Goal: Task Accomplishment & Management: Complete application form

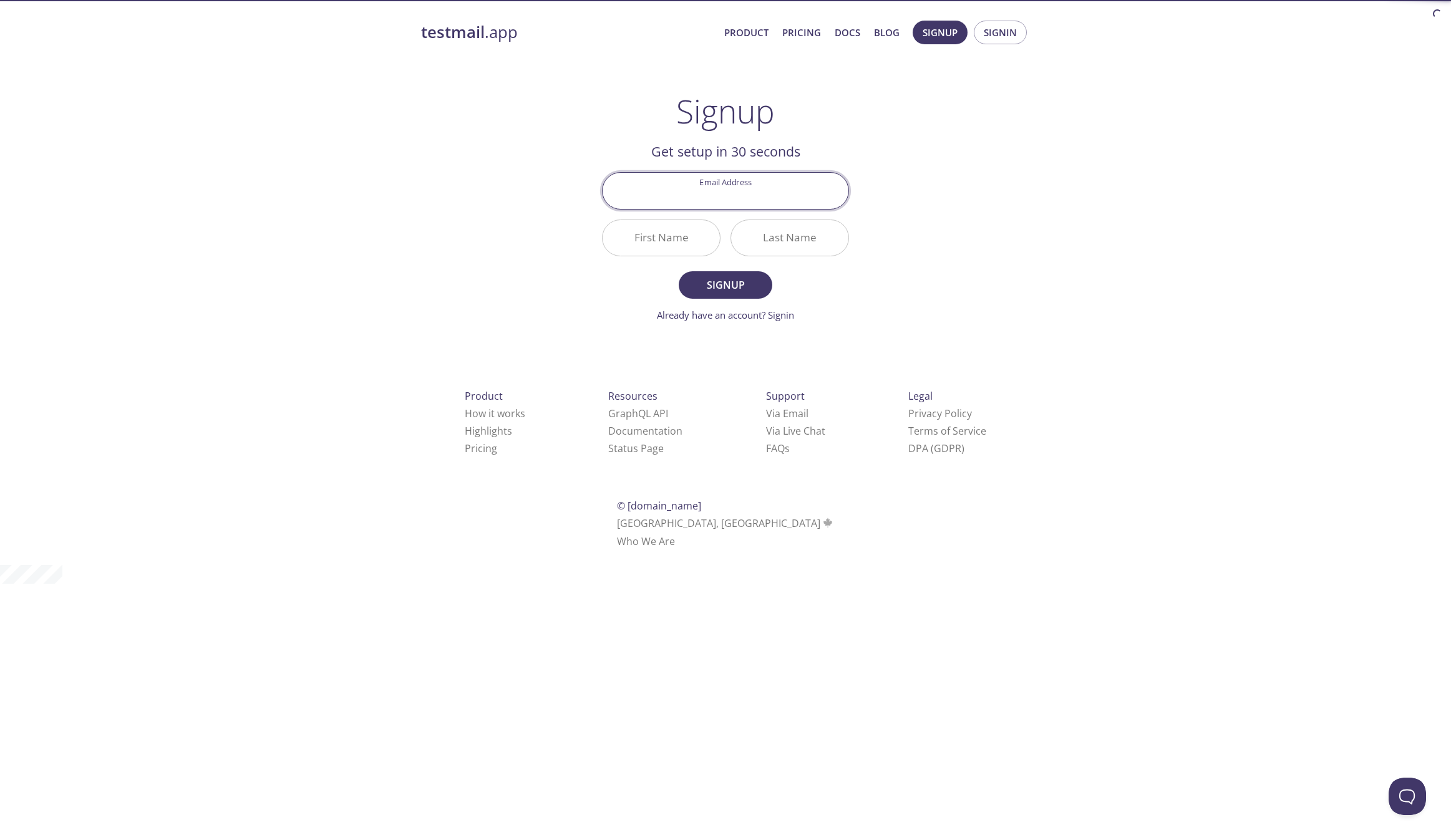
click at [734, 191] on input "Email Address" at bounding box center [725, 190] width 245 height 36
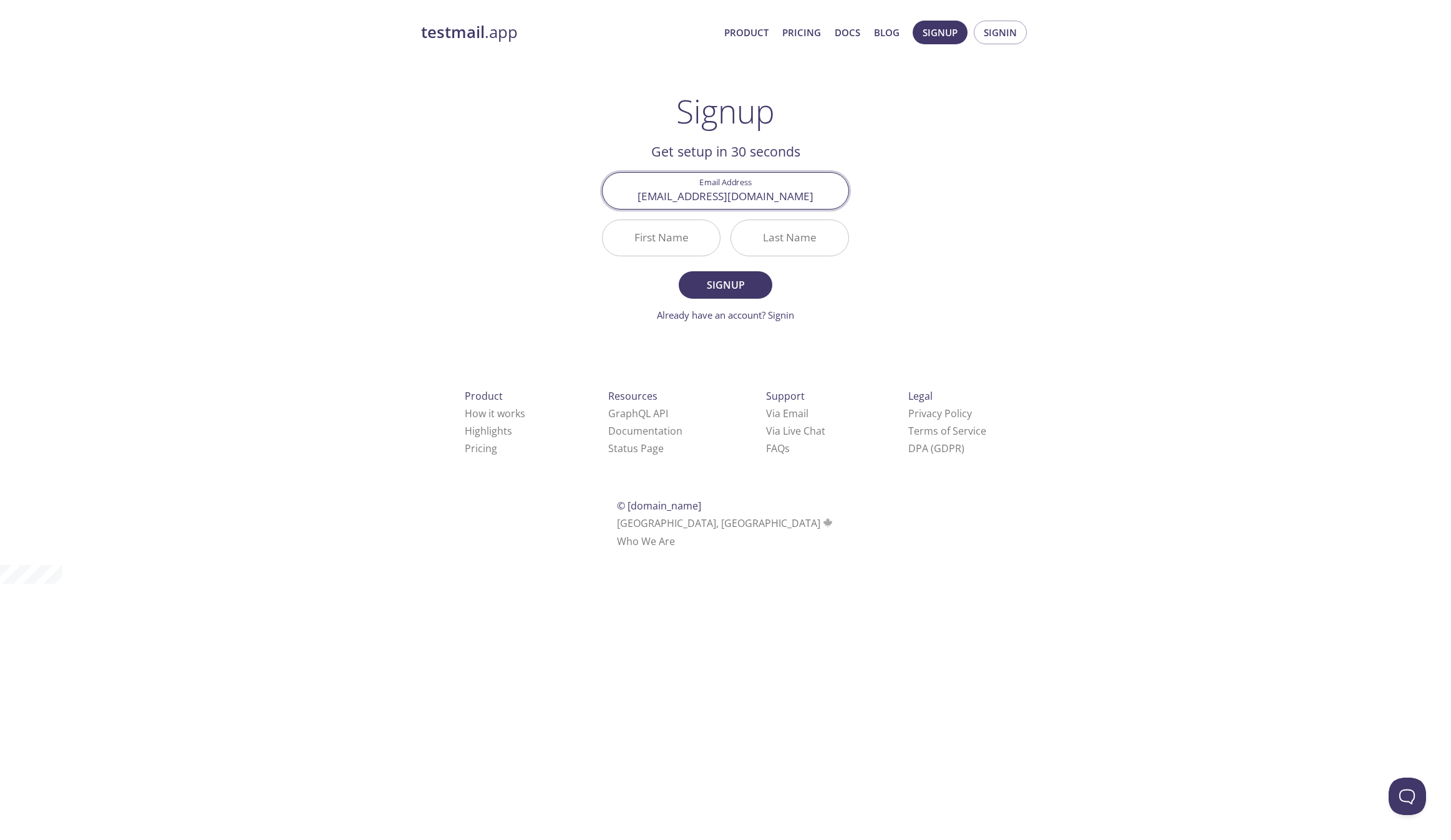
drag, startPoint x: 777, startPoint y: 198, endPoint x: 645, endPoint y: 196, distance: 132.0
click at [645, 196] on input "iniwaiwana@gmail.com" at bounding box center [725, 190] width 245 height 36
type input "m"
drag, startPoint x: 736, startPoint y: 201, endPoint x: 641, endPoint y: 198, distance: 95.0
click at [655, 198] on input "m" at bounding box center [725, 190] width 245 height 36
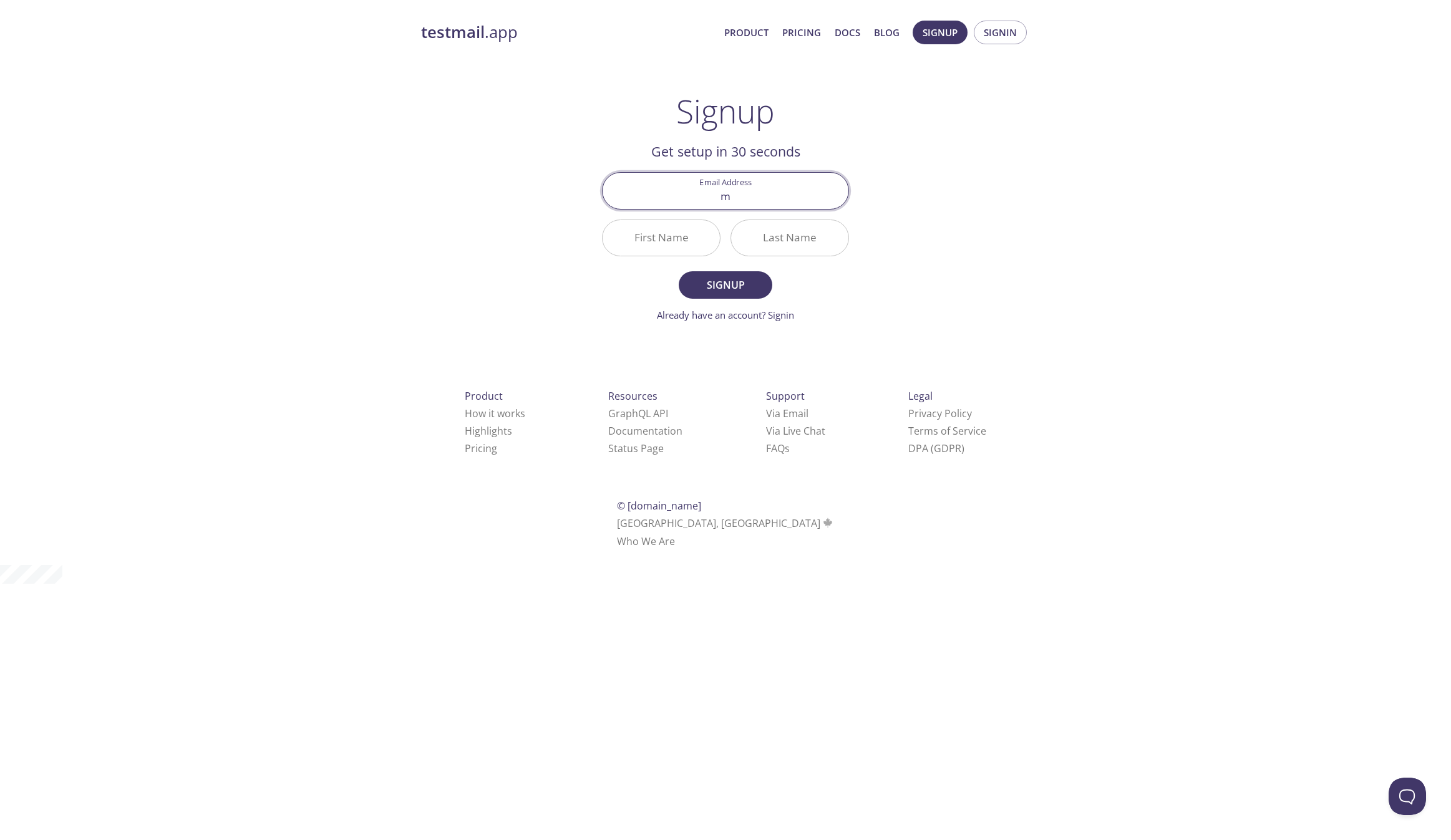
click at [698, 198] on input "m" at bounding box center [725, 190] width 245 height 36
click at [707, 192] on input "Email Address" at bounding box center [725, 190] width 245 height 36
type input "iniwaiwana@gmail.com"
click at [923, 238] on div "testmail .app Product Pricing Docs Blog Signup Signin Signup Get setup in 30 se…" at bounding box center [725, 298] width 639 height 573
click at [631, 243] on input "First Name" at bounding box center [661, 238] width 117 height 36
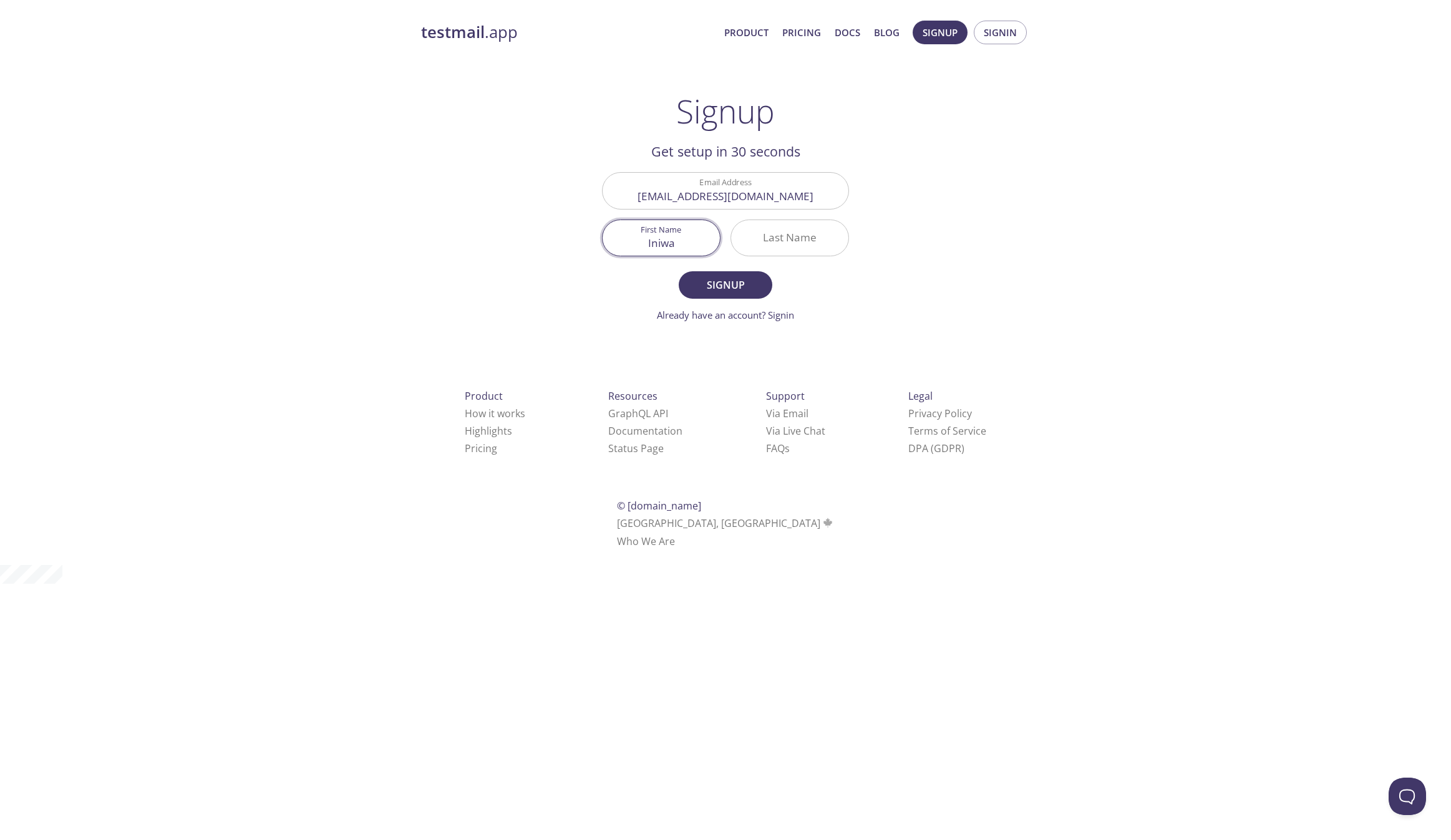
type input "Iniwa"
type input "niwa"
click at [715, 288] on span "Signup" at bounding box center [726, 285] width 66 height 18
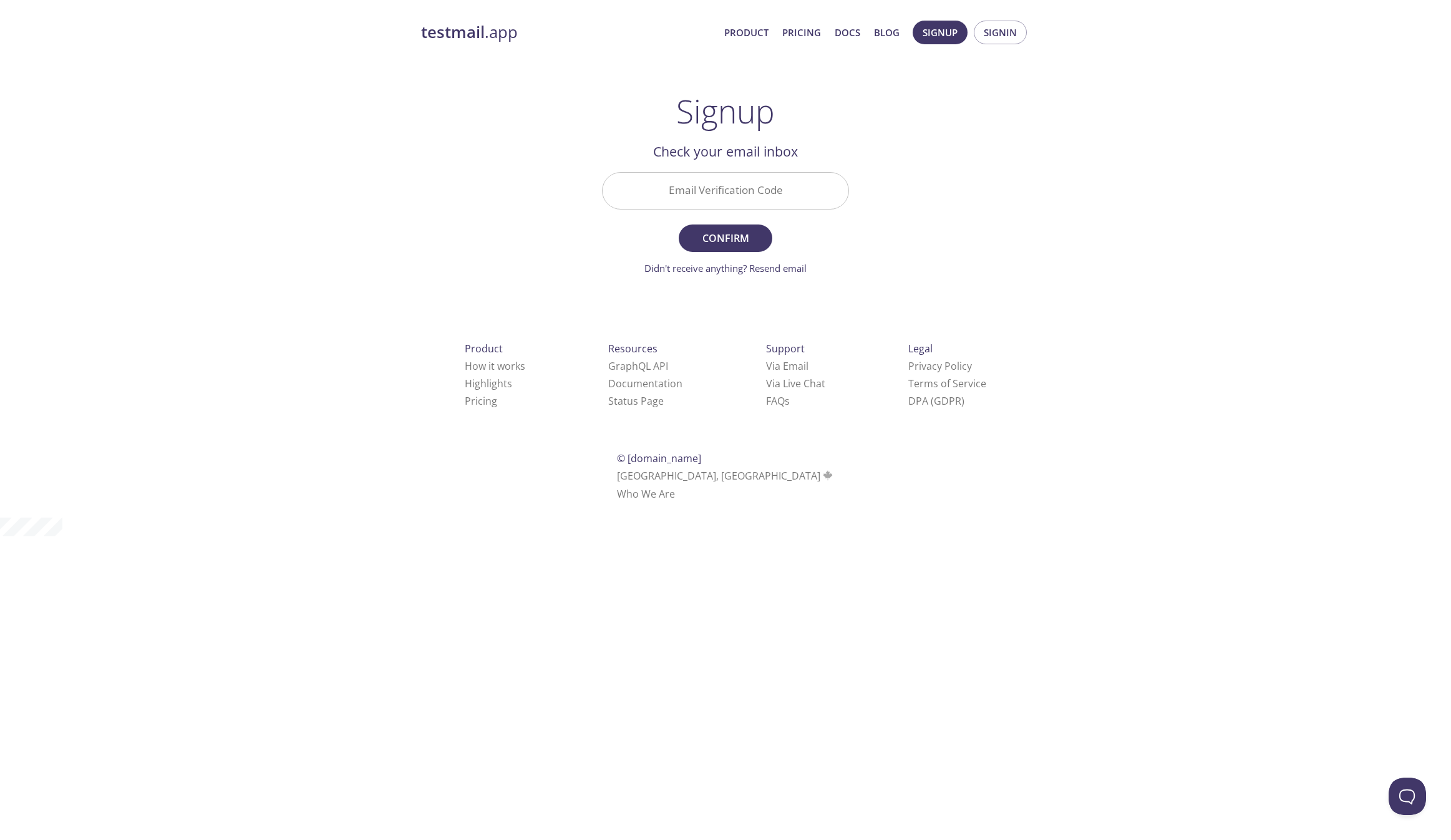
drag, startPoint x: 729, startPoint y: 196, endPoint x: 734, endPoint y: 201, distance: 7.1
click at [729, 196] on input "Email Verification Code" at bounding box center [725, 190] width 245 height 36
paste input "2466QSQ"
type input "2466QSQ"
click at [767, 238] on button "Confirm" at bounding box center [726, 238] width 94 height 28
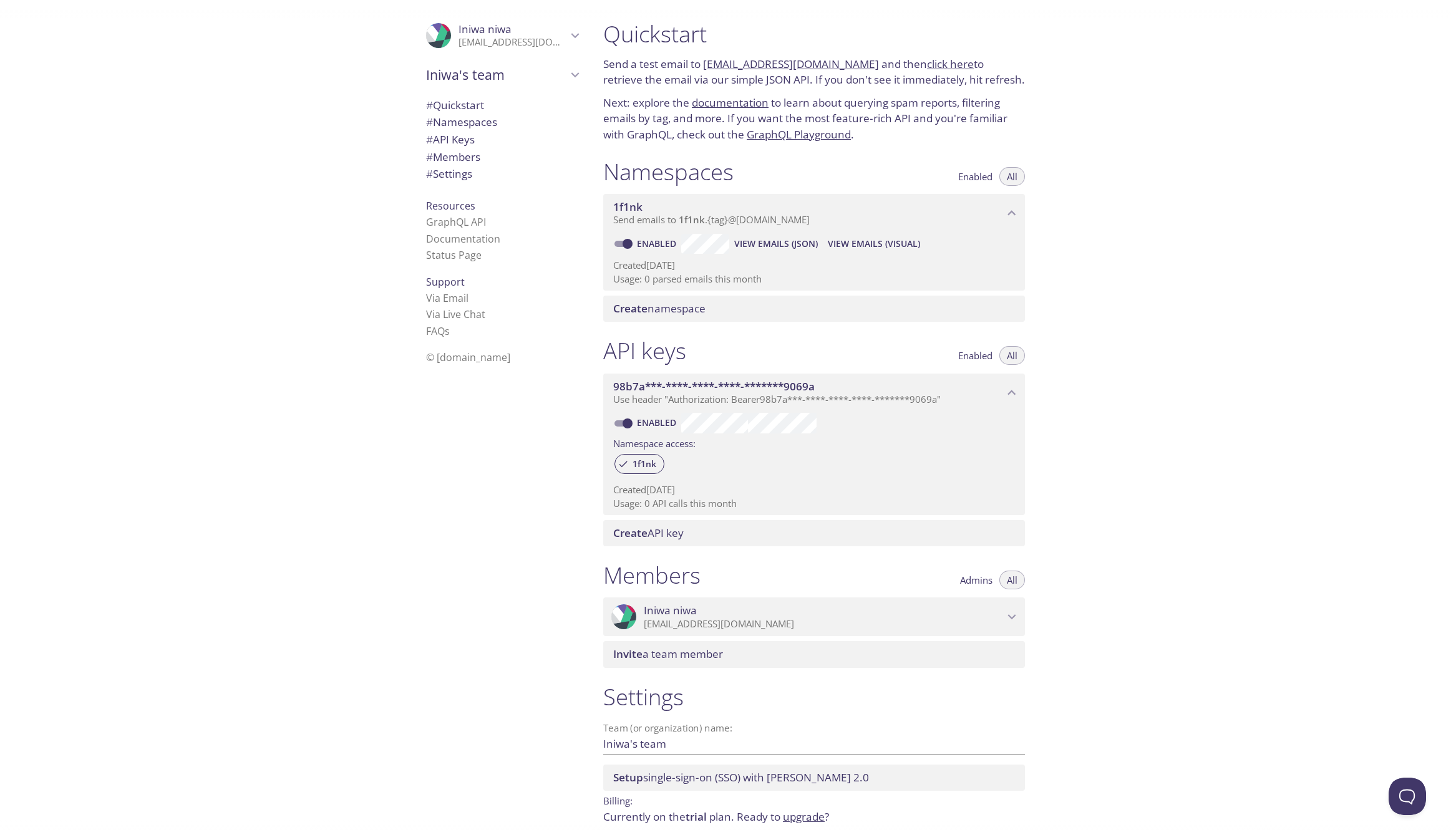
click at [941, 201] on span "1f1nk" at bounding box center [809, 207] width 390 height 14
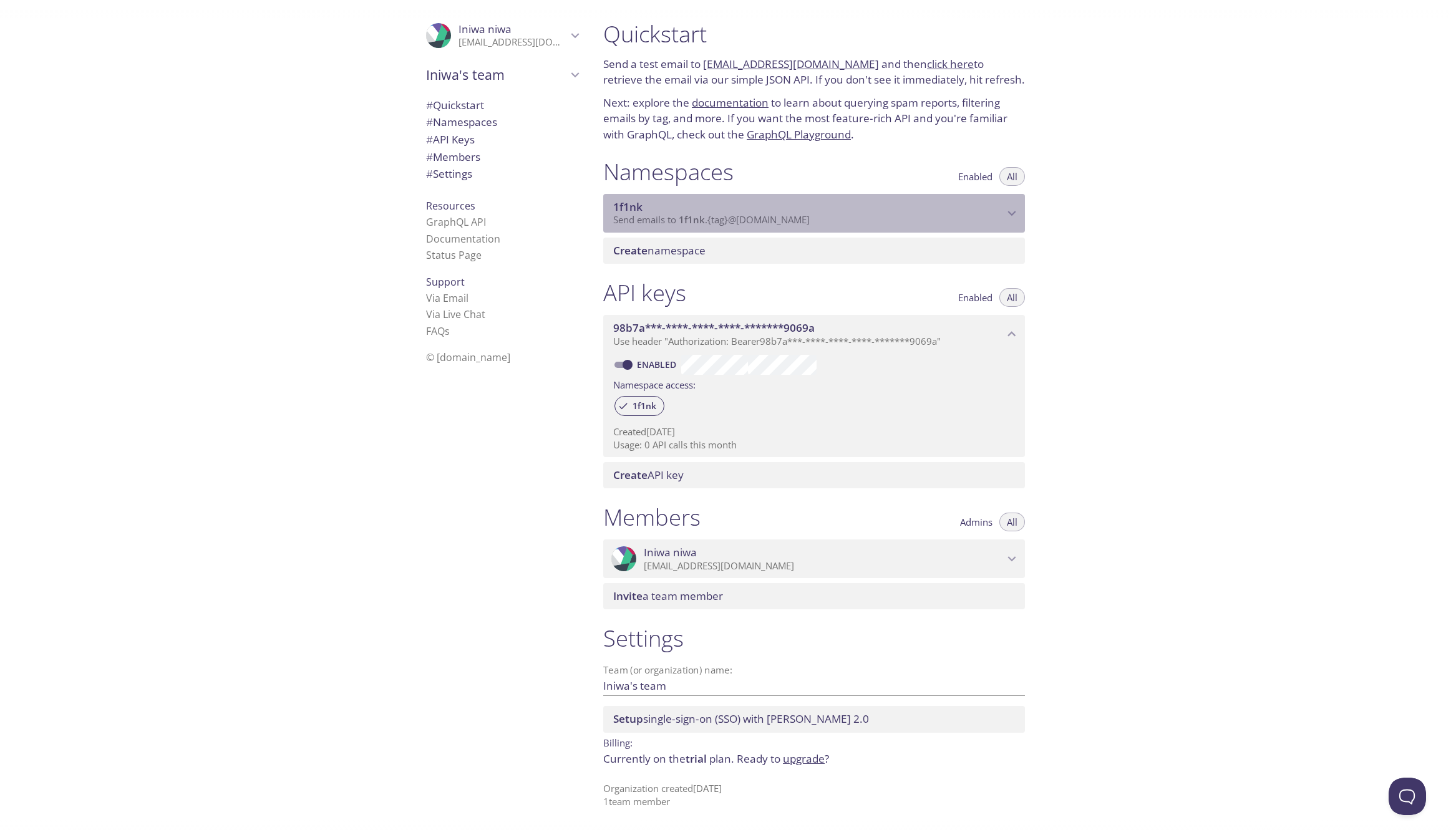
click at [941, 203] on span "1f1nk" at bounding box center [809, 207] width 390 height 14
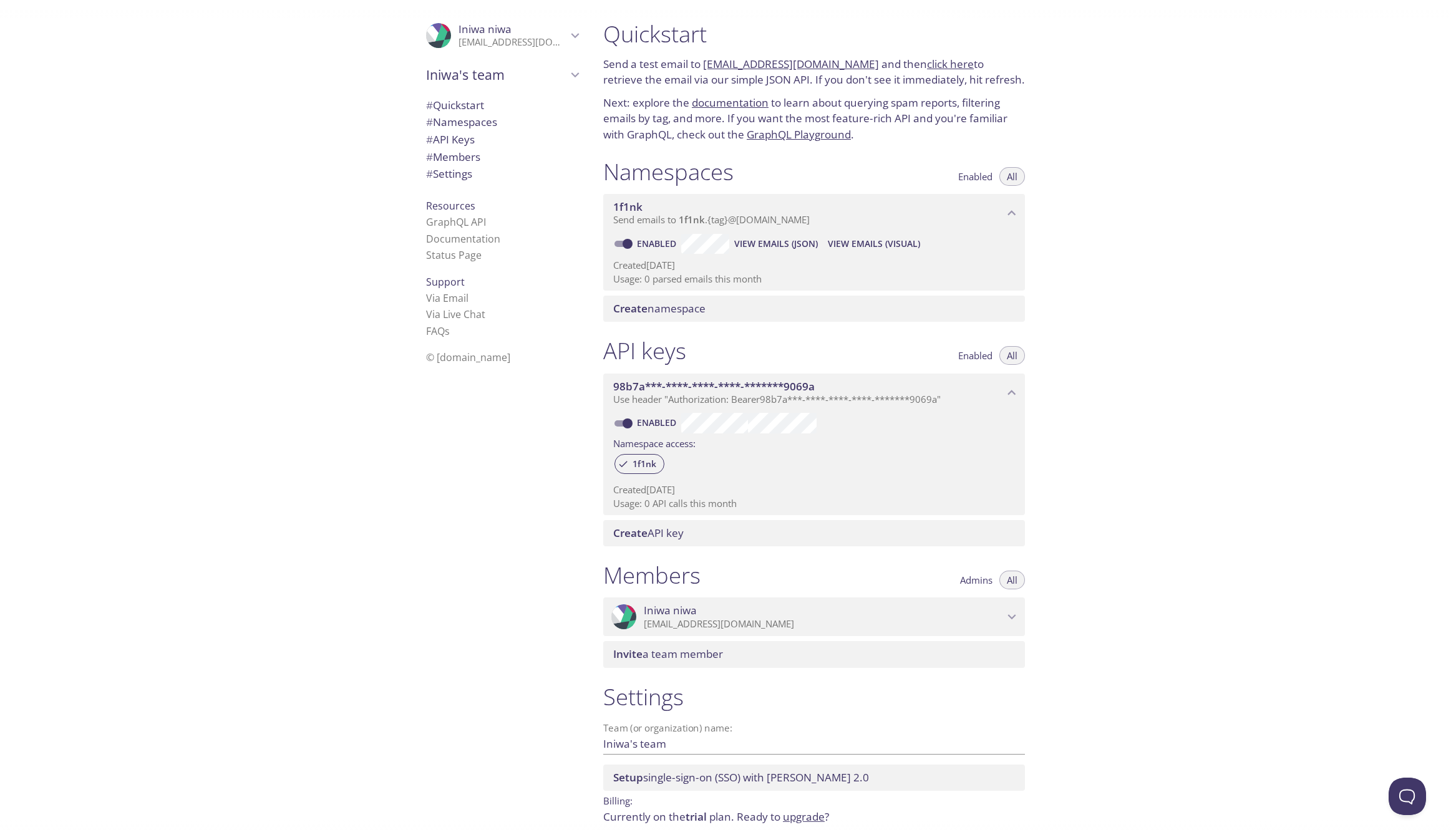
click at [671, 311] on span "Create namespace" at bounding box center [659, 309] width 92 height 15
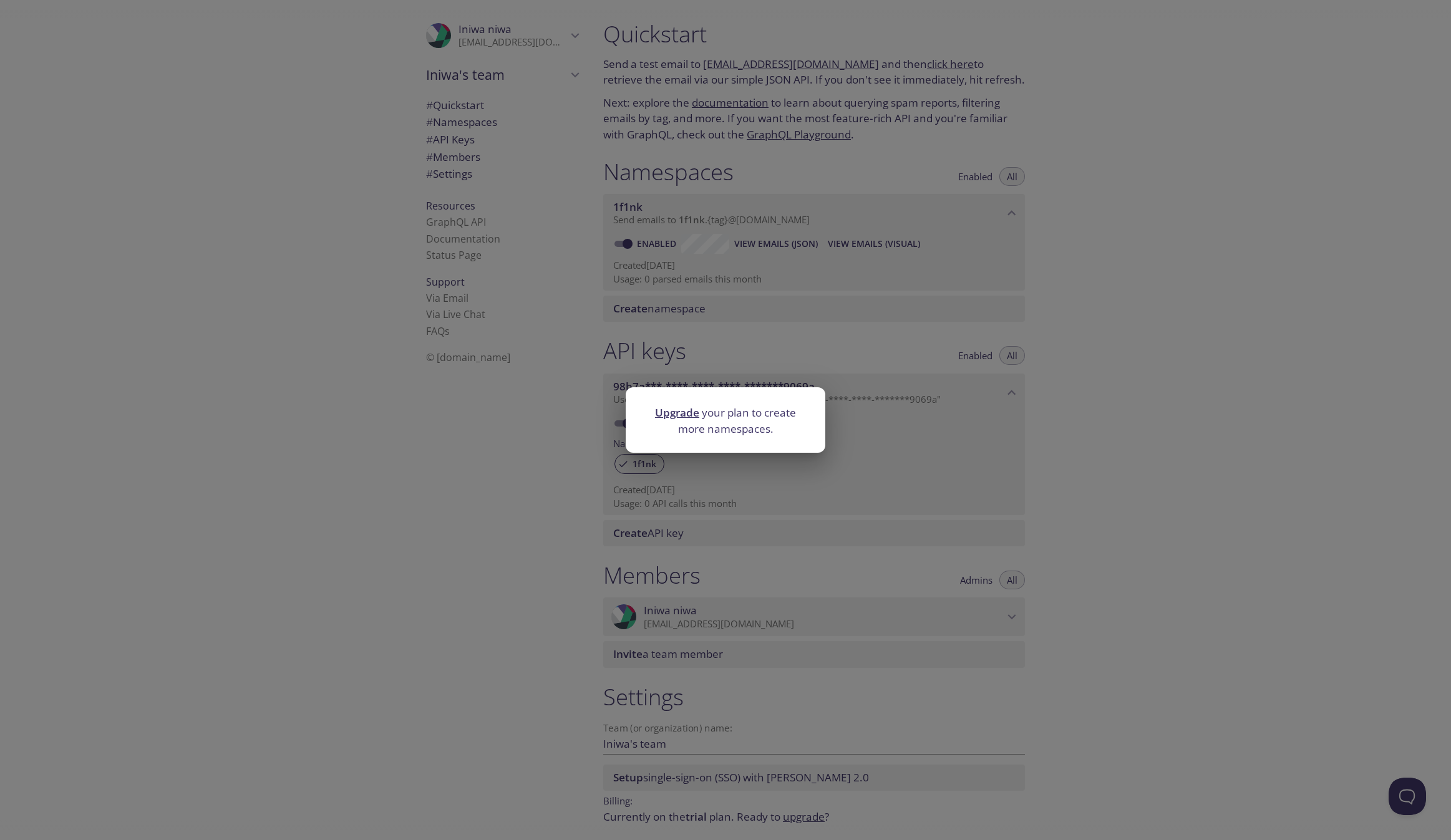
click at [672, 312] on div "Upgrade your plan to create more namespaces." at bounding box center [725, 420] width 1451 height 840
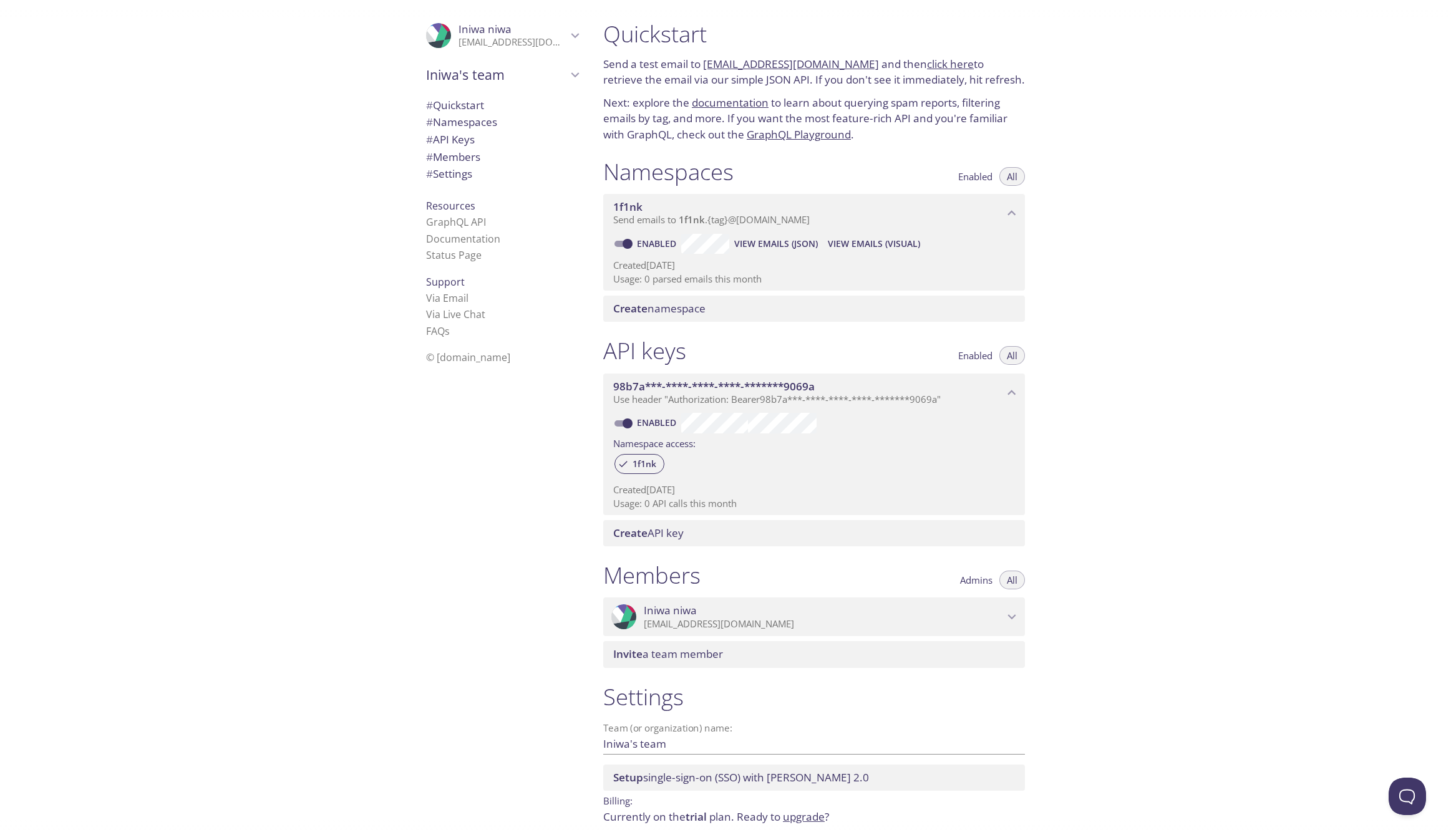
click at [1015, 203] on div "1f1nk Send emails to 1f1nk . {tag} @inbox.testmail.app" at bounding box center [814, 214] width 422 height 39
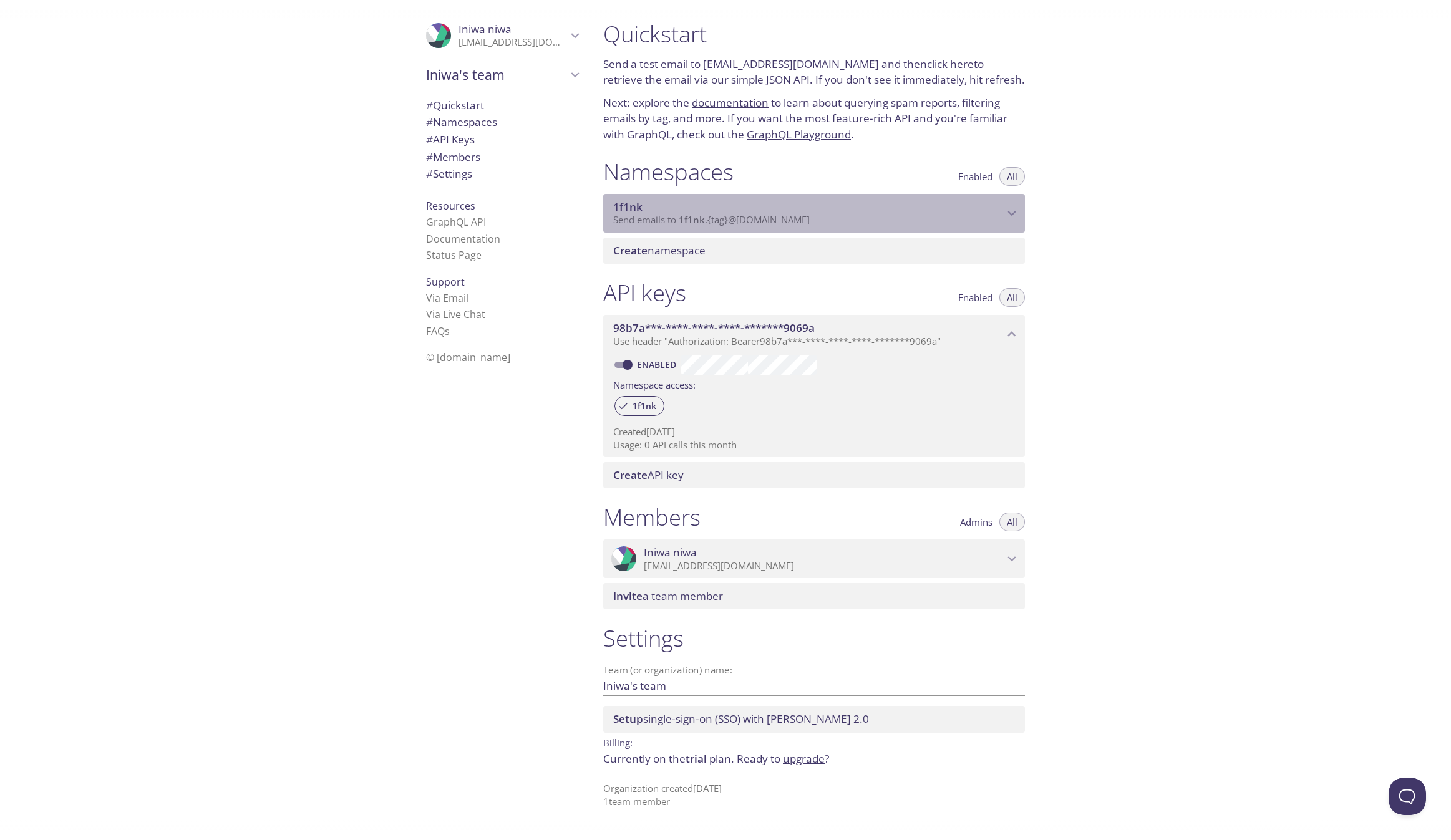
click at [1015, 203] on div "1f1nk Send emails to 1f1nk . {tag} @inbox.testmail.app" at bounding box center [814, 214] width 422 height 39
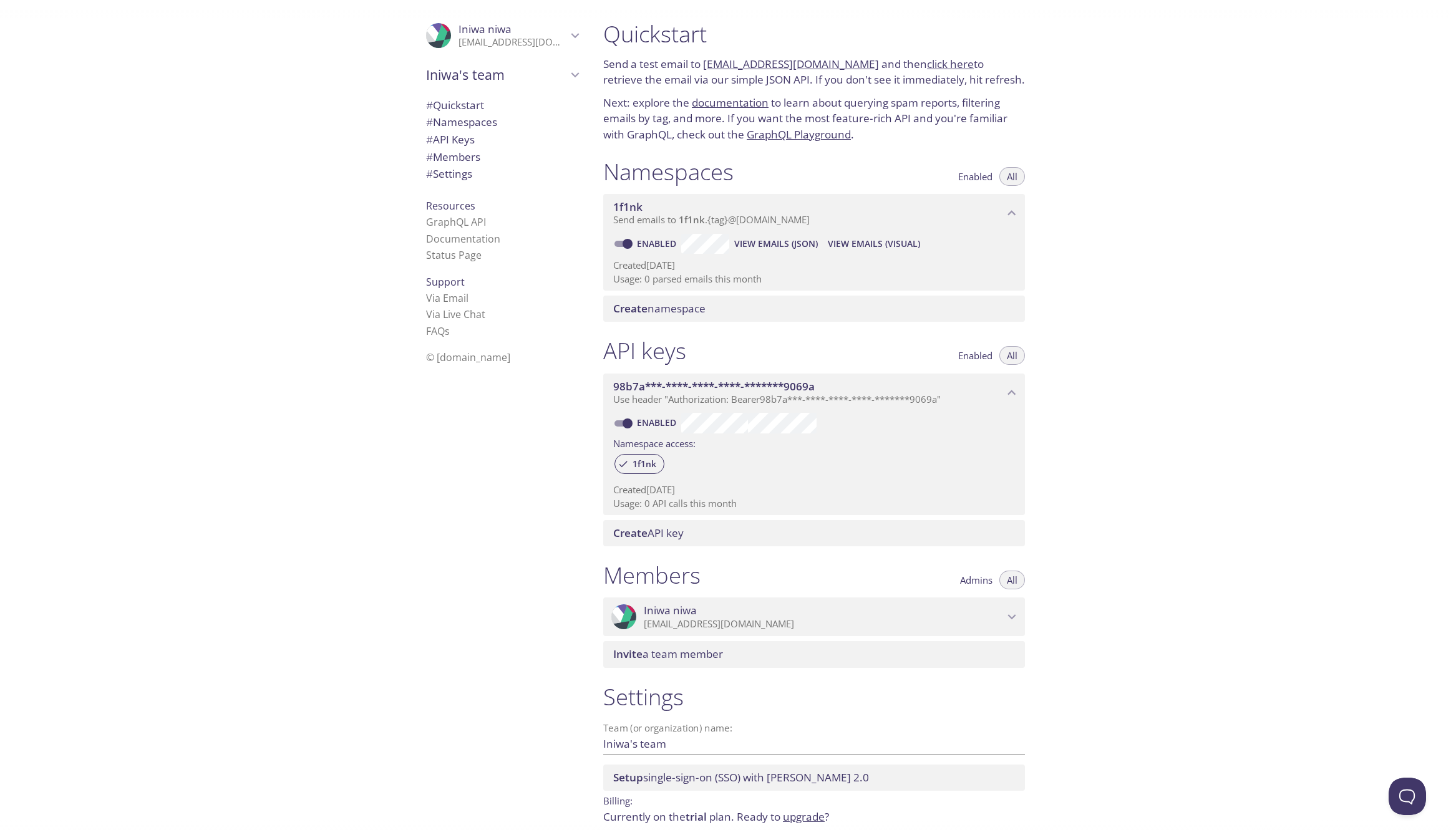
click at [888, 249] on span "View Emails (Visual)" at bounding box center [874, 244] width 92 height 15
click at [685, 313] on span "Create namespace" at bounding box center [659, 309] width 92 height 15
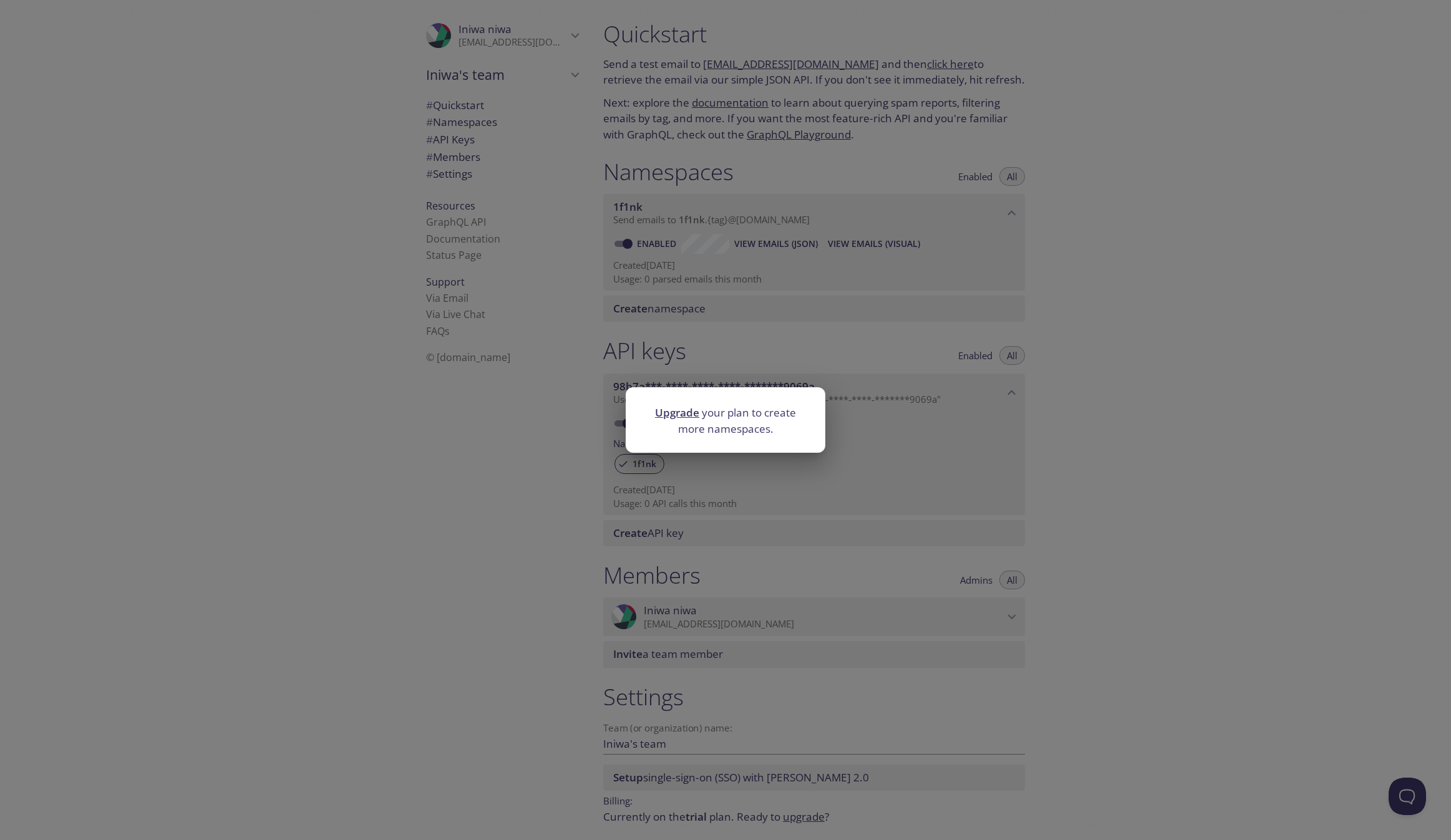
click at [685, 313] on div "Upgrade your plan to create more namespaces." at bounding box center [725, 420] width 1451 height 840
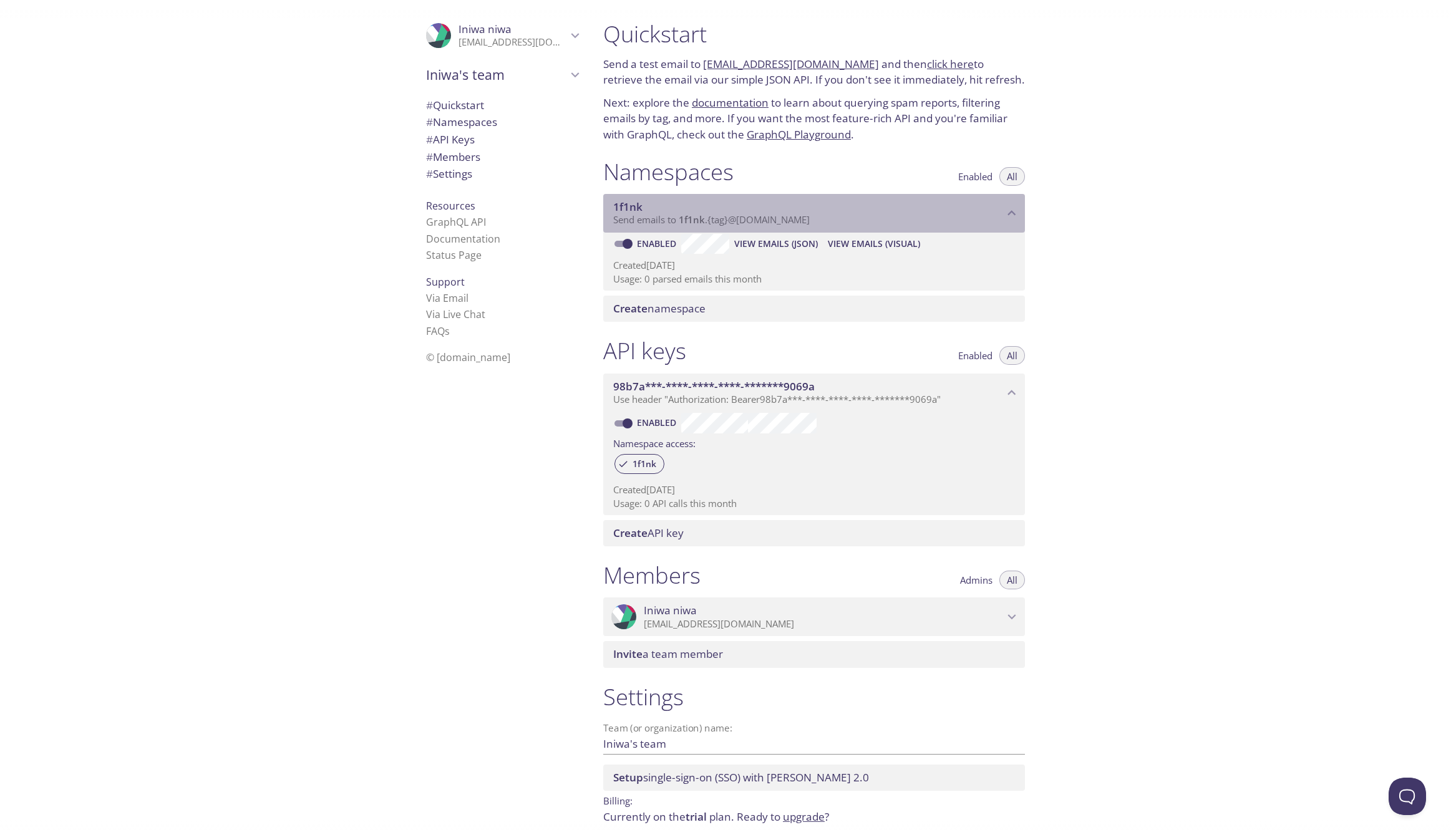
drag, startPoint x: 639, startPoint y: 208, endPoint x: 611, endPoint y: 208, distance: 28.0
click at [611, 208] on div "1f1nk Send emails to 1f1nk . {tag} @inbox.testmail.app" at bounding box center [814, 214] width 422 height 39
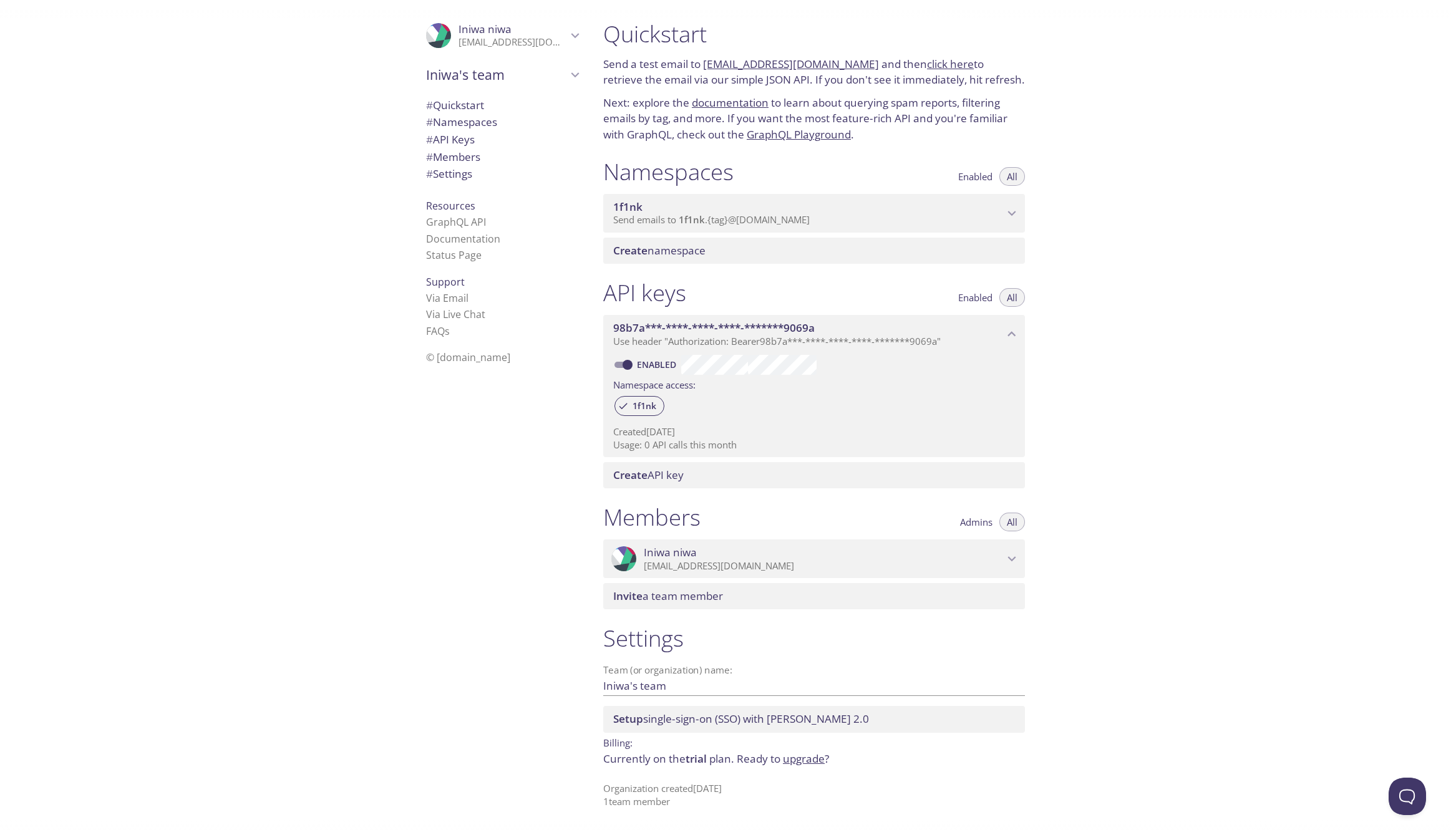
click at [616, 207] on span "1f1nk" at bounding box center [628, 207] width 29 height 15
